Goal: Task Accomplishment & Management: Use online tool/utility

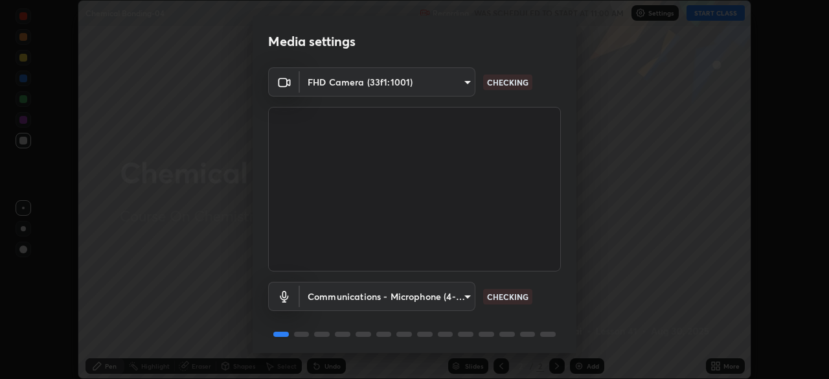
scroll to position [46, 0]
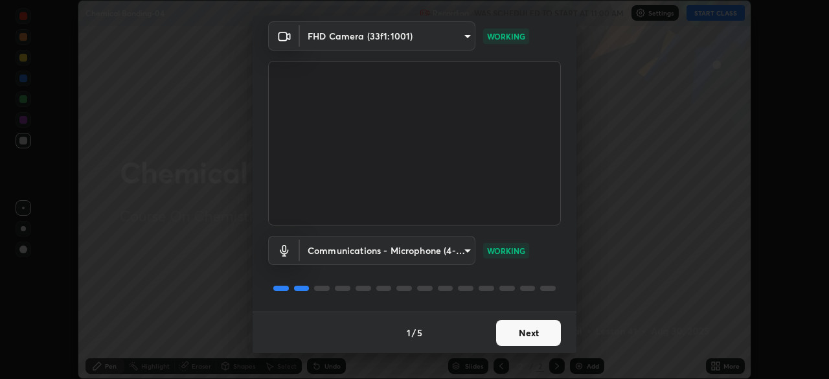
click at [527, 331] on button "Next" at bounding box center [528, 333] width 65 height 26
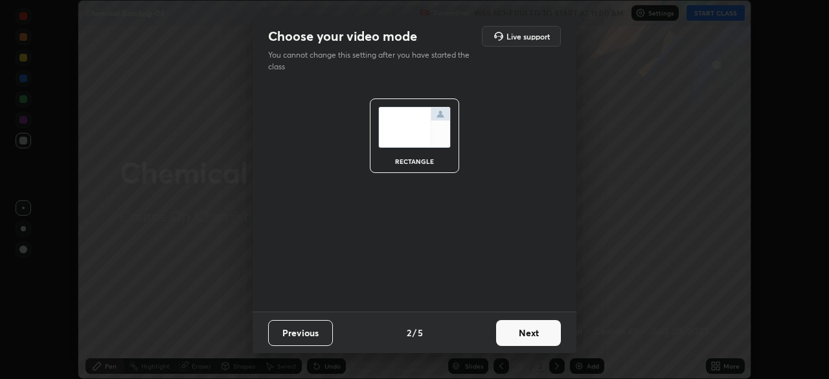
scroll to position [0, 0]
click at [531, 335] on button "Next" at bounding box center [528, 333] width 65 height 26
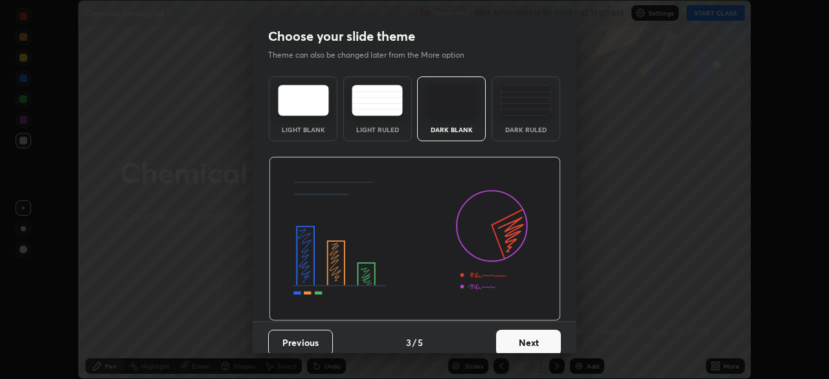
click at [531, 335] on button "Next" at bounding box center [528, 343] width 65 height 26
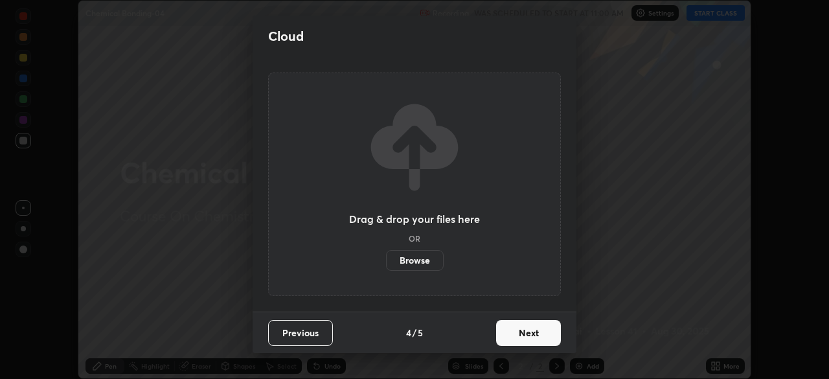
click at [540, 337] on button "Next" at bounding box center [528, 333] width 65 height 26
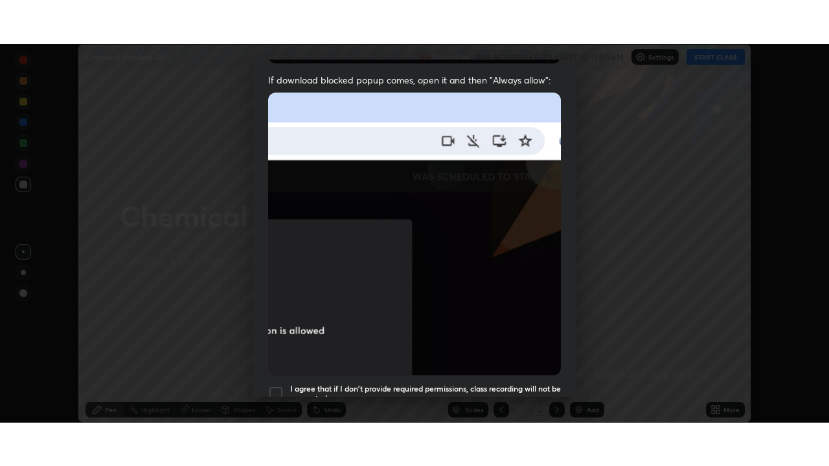
scroll to position [310, 0]
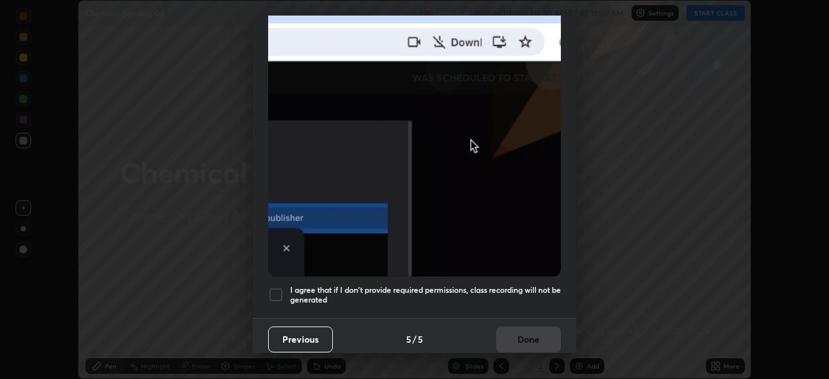
click at [279, 287] on div at bounding box center [276, 295] width 16 height 16
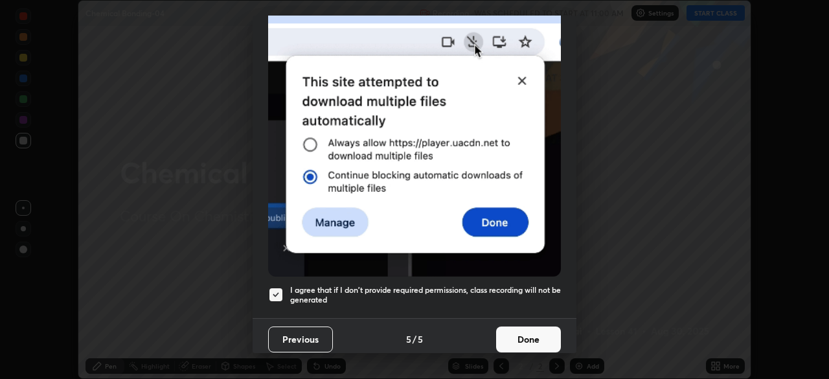
click at [527, 329] on button "Done" at bounding box center [528, 340] width 65 height 26
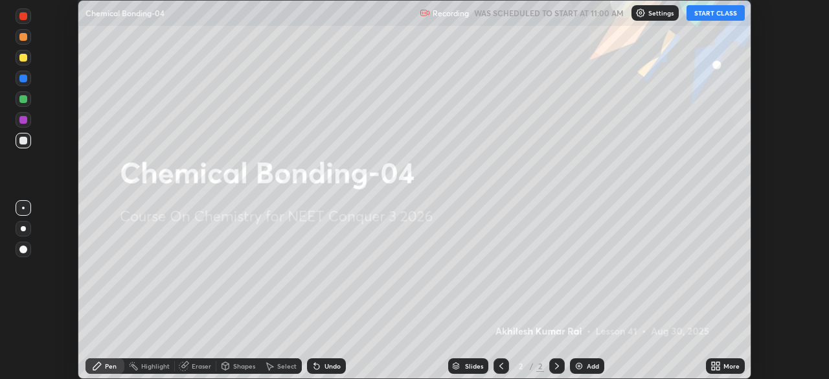
click at [704, 16] on button "START CLASS" at bounding box center [716, 13] width 58 height 16
click at [720, 365] on icon at bounding box center [718, 363] width 3 height 3
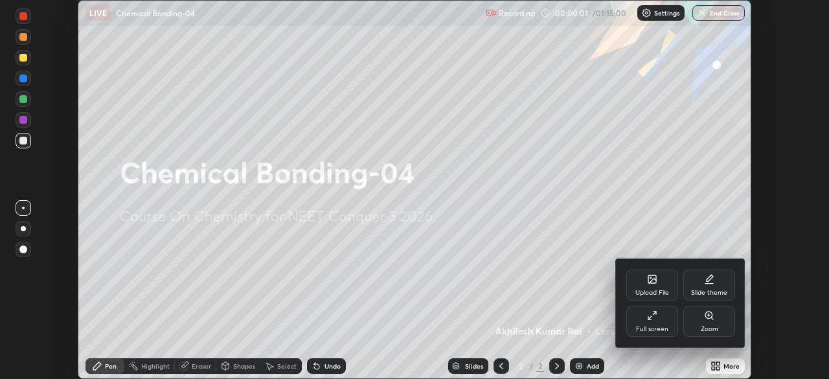
click at [653, 326] on div "Full screen" at bounding box center [652, 329] width 32 height 6
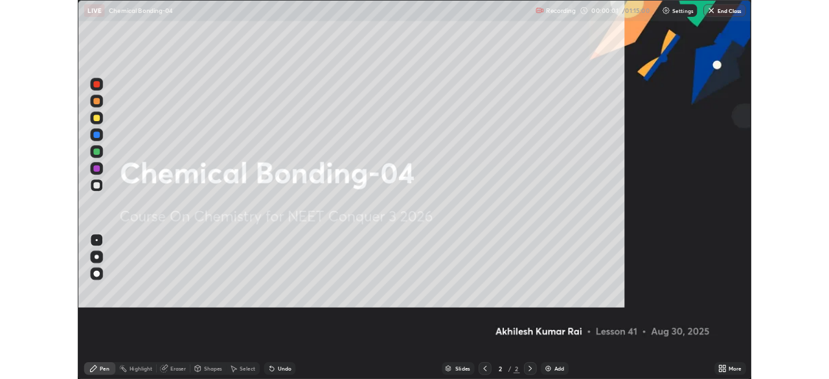
scroll to position [466, 829]
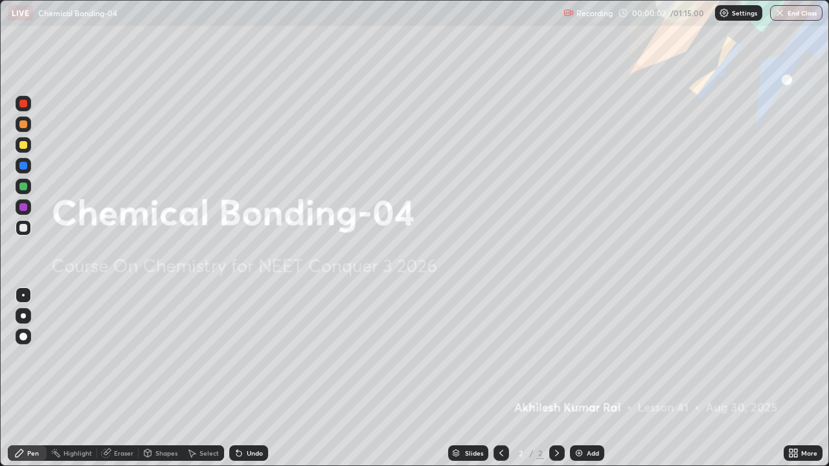
click at [588, 378] on div "Add" at bounding box center [593, 453] width 12 height 6
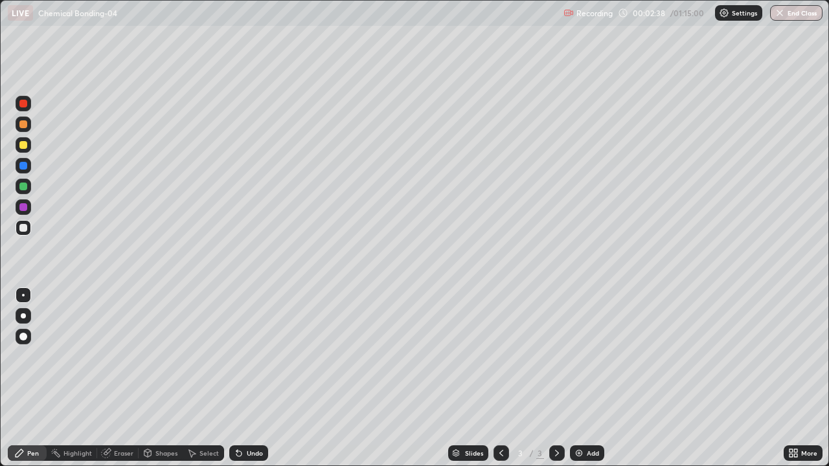
click at [22, 142] on div at bounding box center [23, 145] width 8 height 8
click at [582, 378] on img at bounding box center [579, 453] width 10 height 10
click at [22, 227] on div at bounding box center [23, 228] width 8 height 8
click at [599, 378] on div "Add" at bounding box center [587, 454] width 34 height 16
click at [576, 378] on img at bounding box center [579, 453] width 10 height 10
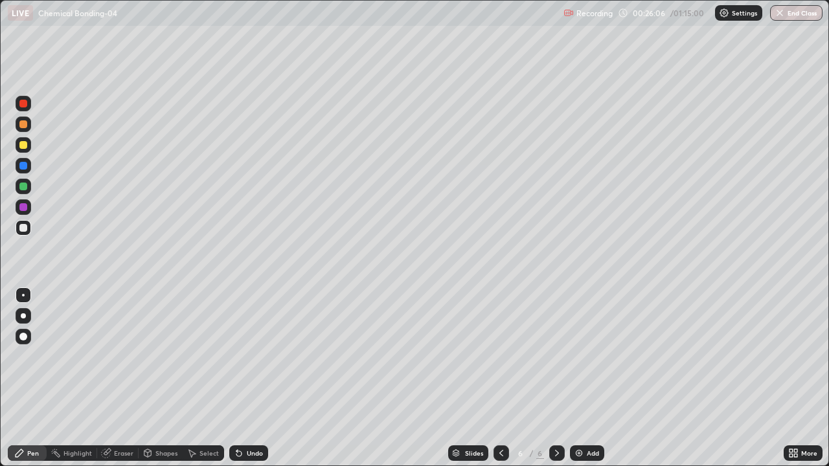
click at [22, 148] on div at bounding box center [23, 145] width 8 height 8
click at [22, 233] on div at bounding box center [24, 228] width 16 height 16
click at [124, 378] on div "Eraser" at bounding box center [123, 453] width 19 height 6
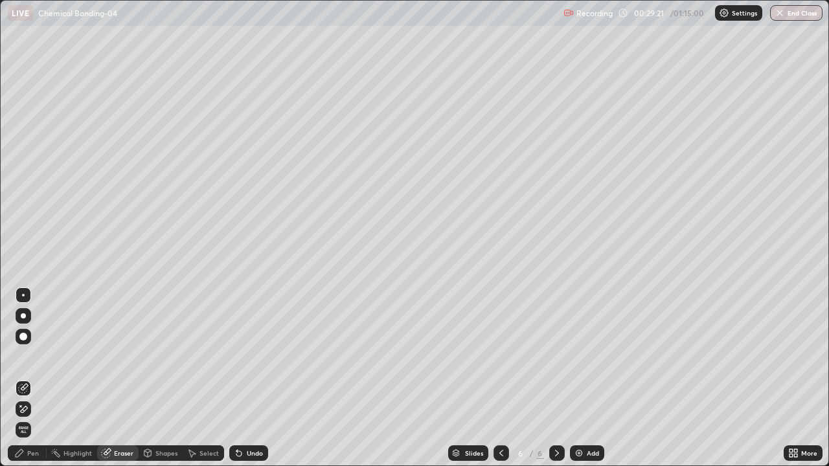
click at [30, 378] on div "Pen" at bounding box center [33, 453] width 12 height 6
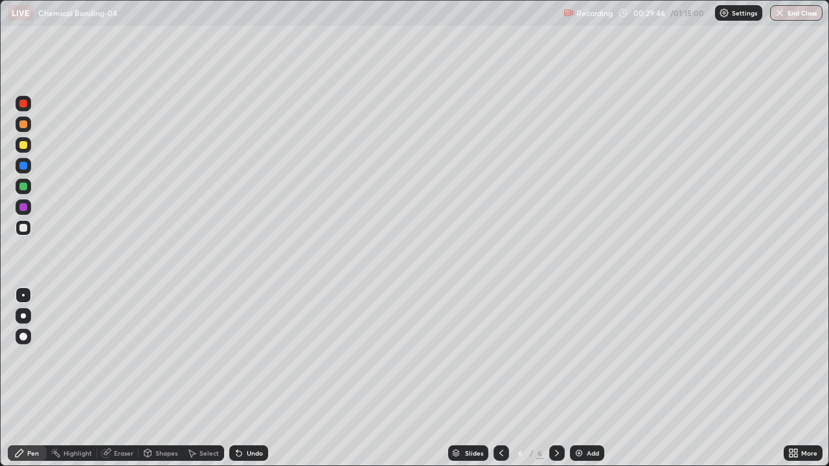
click at [21, 144] on div at bounding box center [23, 145] width 8 height 8
click at [582, 378] on img at bounding box center [579, 453] width 10 height 10
click at [26, 230] on div at bounding box center [23, 228] width 8 height 8
click at [25, 147] on div at bounding box center [23, 145] width 8 height 8
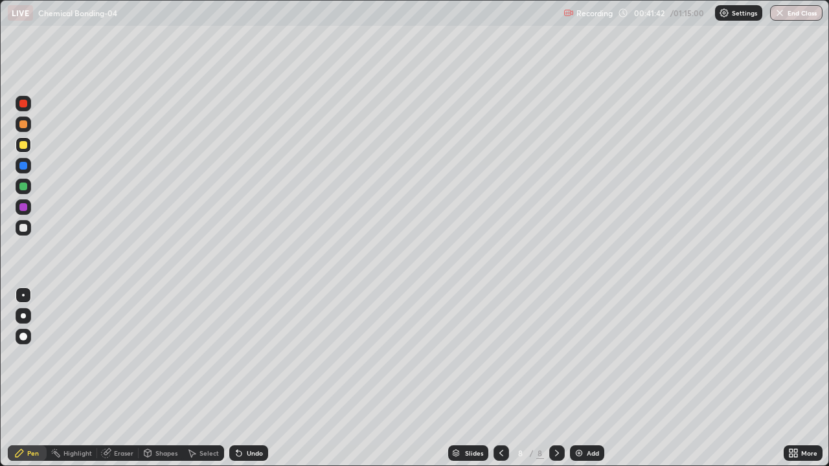
click at [66, 378] on div "Highlight" at bounding box center [77, 453] width 29 height 6
click at [25, 378] on div "Pen" at bounding box center [27, 454] width 39 height 16
click at [597, 378] on div "Add" at bounding box center [587, 454] width 34 height 16
click at [22, 229] on div at bounding box center [23, 228] width 8 height 8
click at [583, 378] on div "Add" at bounding box center [587, 454] width 34 height 16
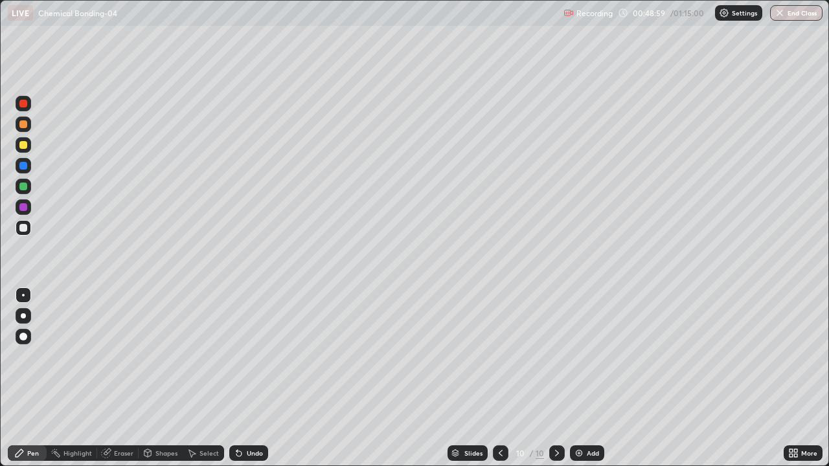
click at [23, 146] on div at bounding box center [23, 145] width 8 height 8
click at [584, 378] on div "Add" at bounding box center [587, 454] width 34 height 16
click at [21, 229] on div at bounding box center [23, 228] width 8 height 8
click at [23, 146] on div at bounding box center [23, 145] width 8 height 8
click at [25, 225] on div at bounding box center [23, 228] width 8 height 8
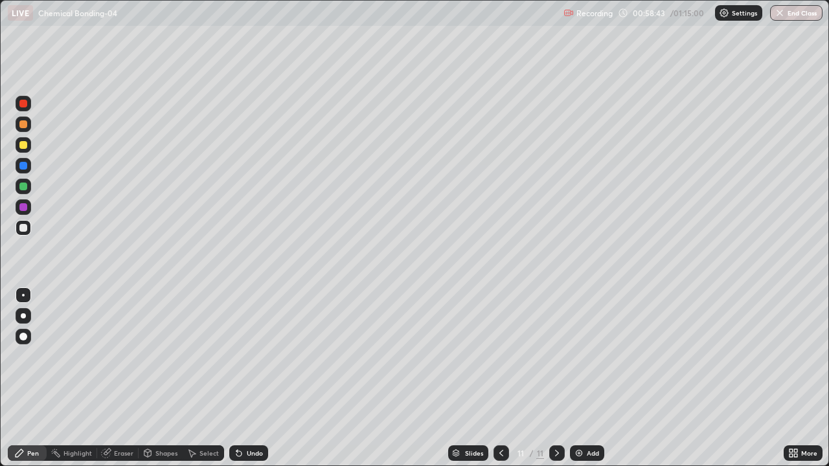
click at [582, 378] on img at bounding box center [579, 453] width 10 height 10
click at [25, 231] on div at bounding box center [23, 228] width 8 height 8
click at [25, 148] on div at bounding box center [23, 145] width 8 height 8
click at [500, 378] on icon at bounding box center [501, 453] width 10 height 10
click at [556, 378] on icon at bounding box center [557, 453] width 10 height 10
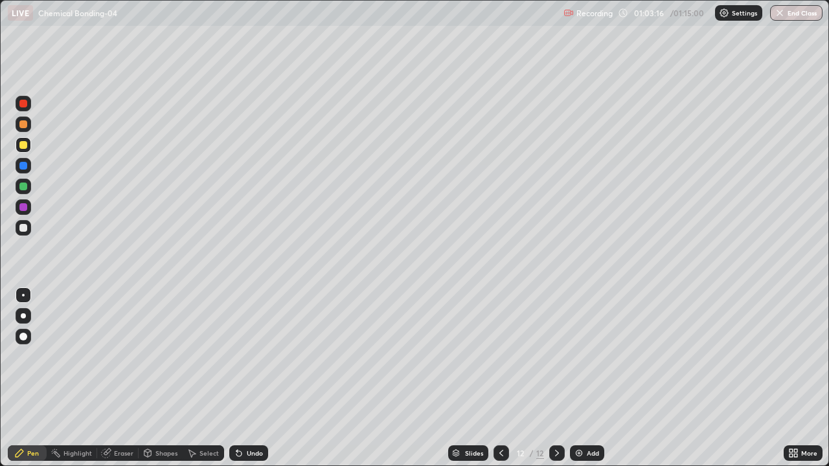
click at [586, 378] on div "Add" at bounding box center [587, 454] width 34 height 16
click at [21, 227] on div at bounding box center [23, 228] width 8 height 8
click at [23, 145] on div at bounding box center [23, 145] width 8 height 8
click at [23, 188] on div at bounding box center [23, 187] width 8 height 8
click at [23, 229] on div at bounding box center [23, 228] width 8 height 8
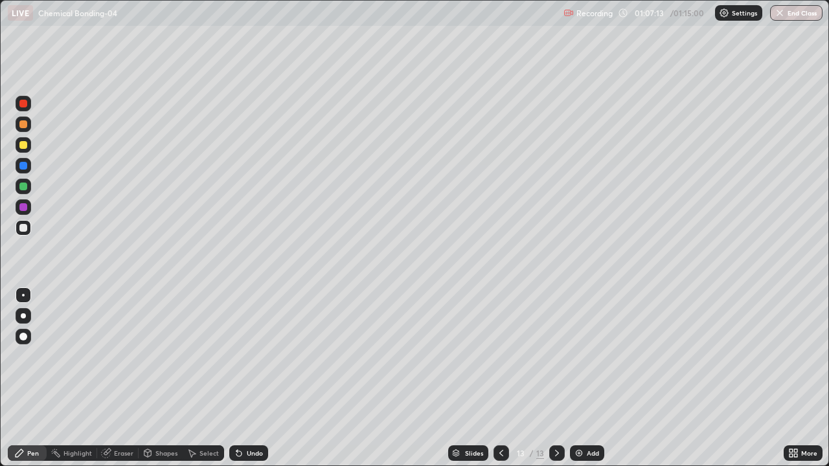
click at [28, 147] on div at bounding box center [24, 145] width 16 height 16
click at [809, 20] on button "End Class" at bounding box center [797, 13] width 51 height 16
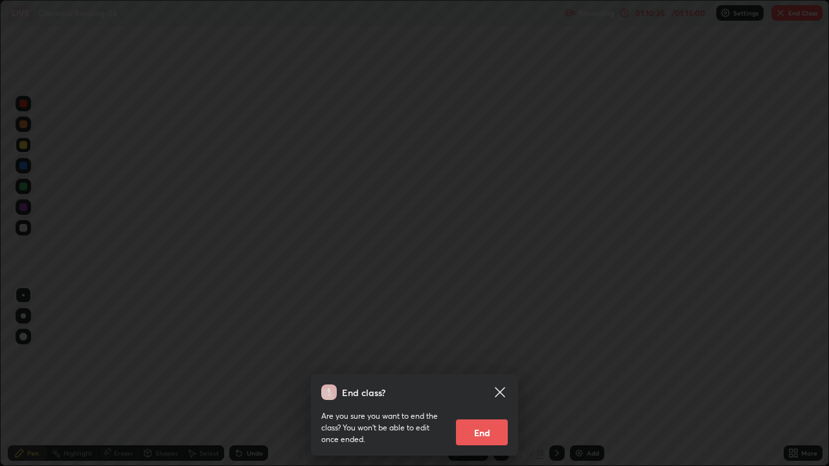
click at [501, 378] on button "End" at bounding box center [482, 433] width 52 height 26
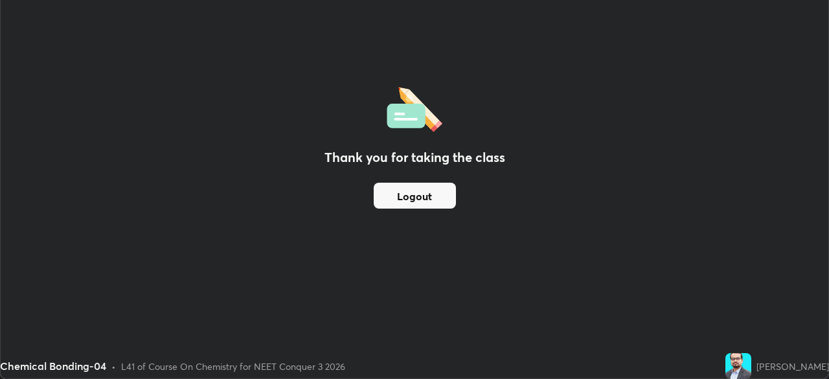
scroll to position [64405, 63955]
